Goal: Task Accomplishment & Management: Understand process/instructions

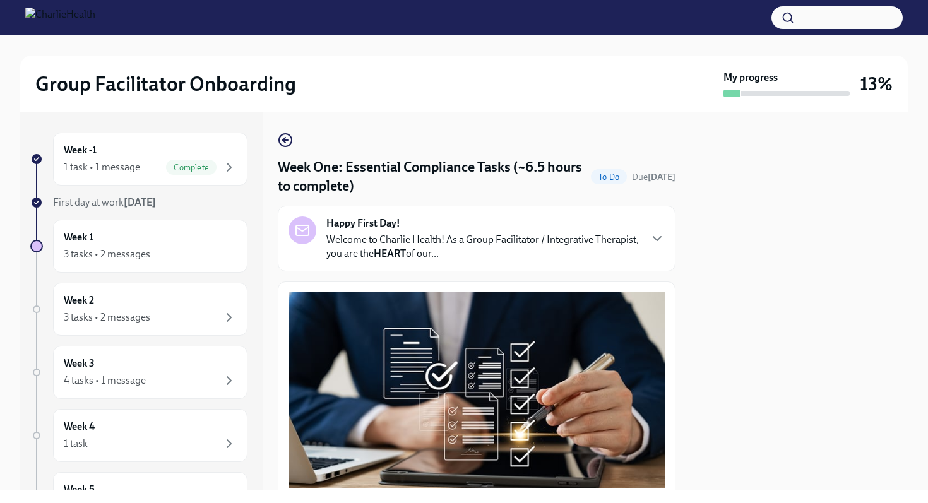
scroll to position [2922, 0]
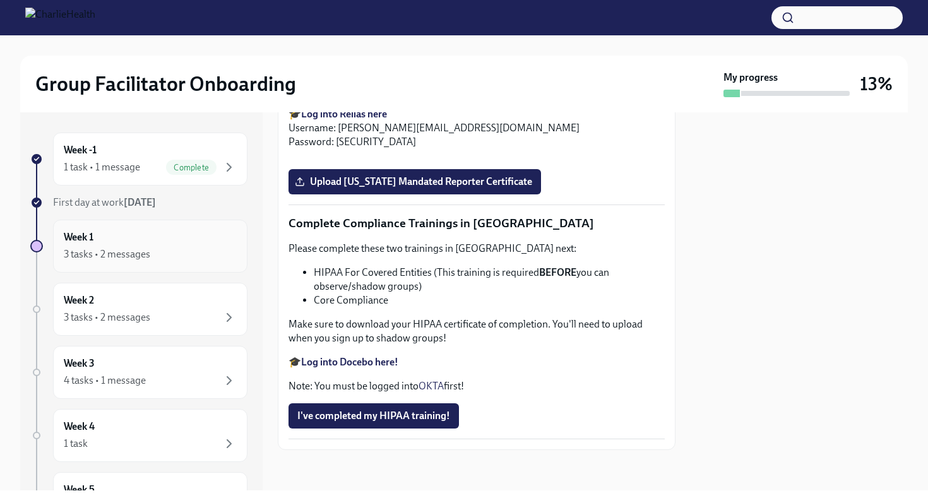
click at [135, 261] on div "3 tasks • 2 messages" at bounding box center [107, 254] width 86 height 14
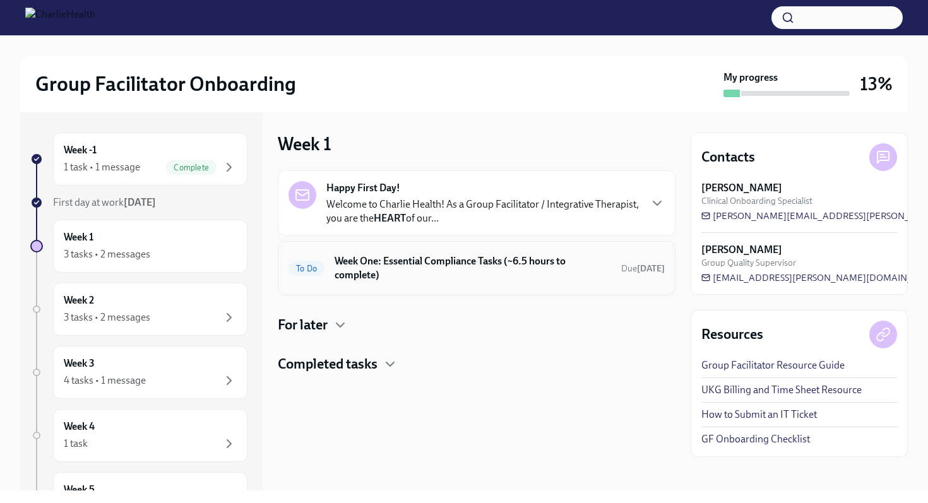
click at [447, 269] on h6 "Week One: Essential Compliance Tasks (~6.5 hours to complete)" at bounding box center [472, 268] width 276 height 28
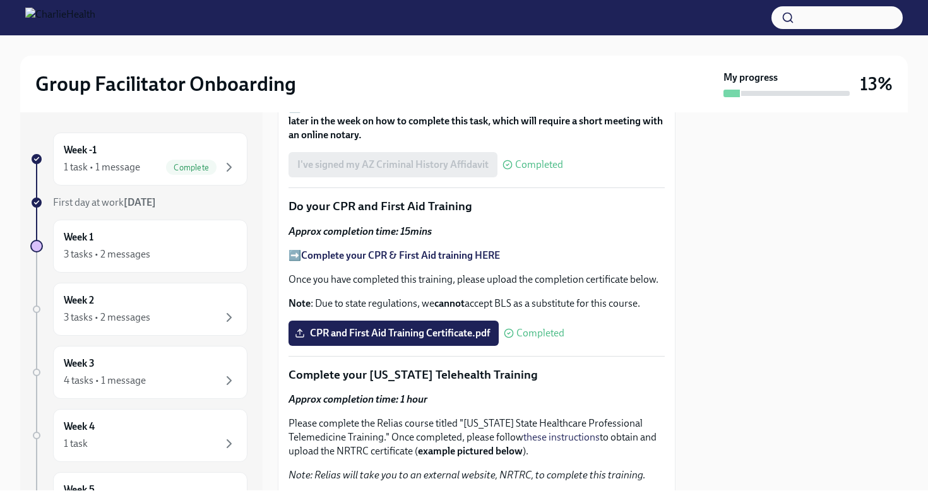
scroll to position [1797, 0]
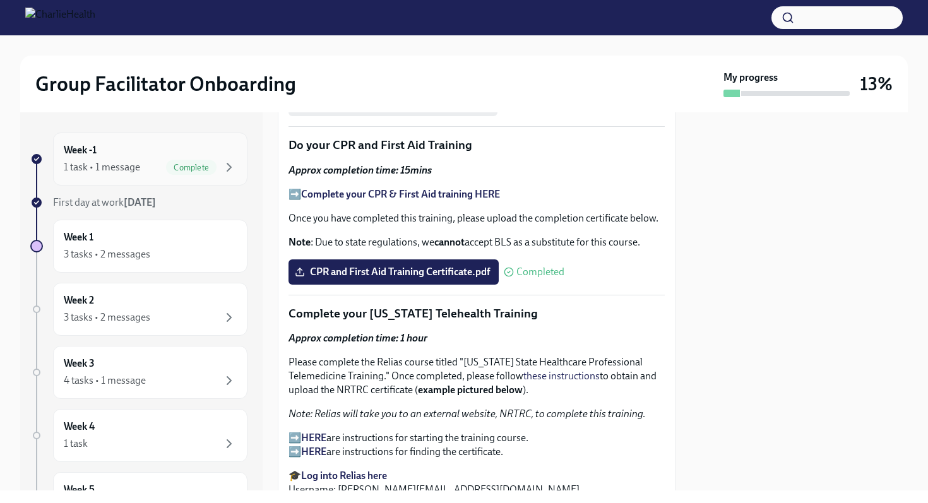
click at [109, 161] on div "1 task • 1 message" at bounding box center [102, 167] width 76 height 14
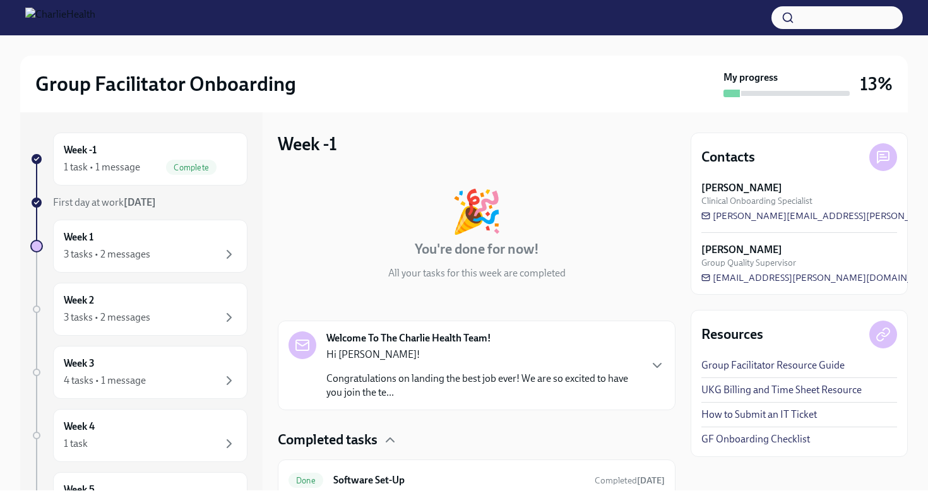
scroll to position [51, 0]
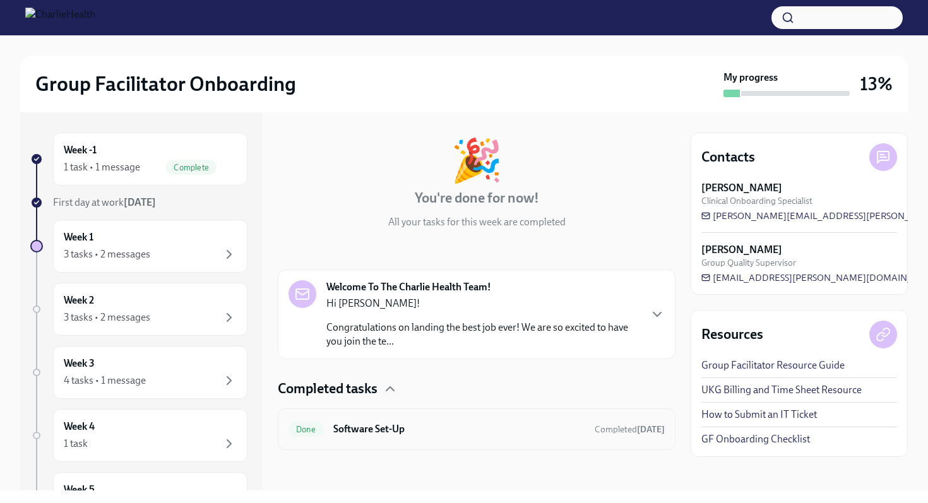
click at [409, 424] on h6 "Software Set-Up" at bounding box center [458, 429] width 251 height 14
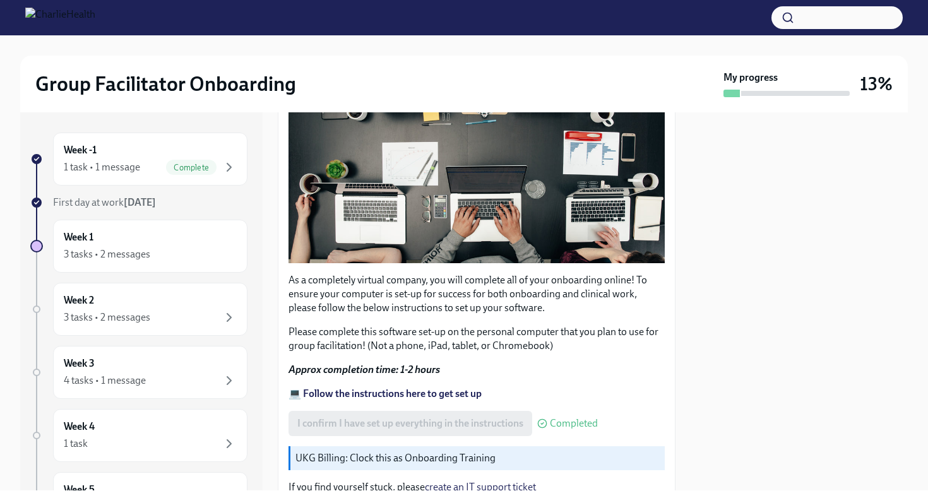
scroll to position [363, 0]
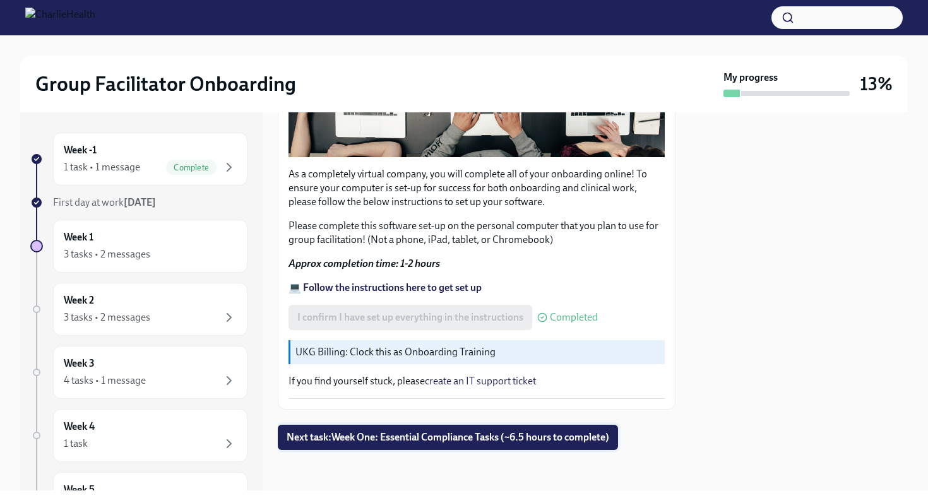
click at [384, 438] on span "Next task : Week One: Essential Compliance Tasks (~6.5 hours to complete)" at bounding box center [447, 437] width 322 height 13
